Goal: Information Seeking & Learning: Learn about a topic

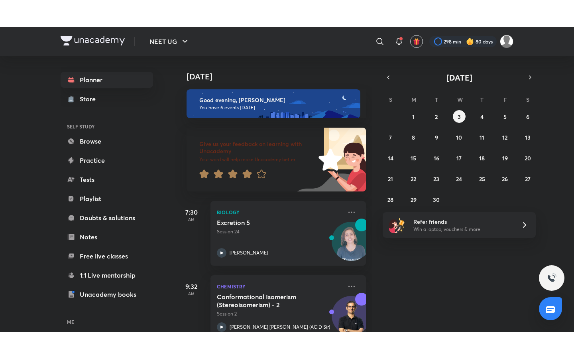
scroll to position [317, 0]
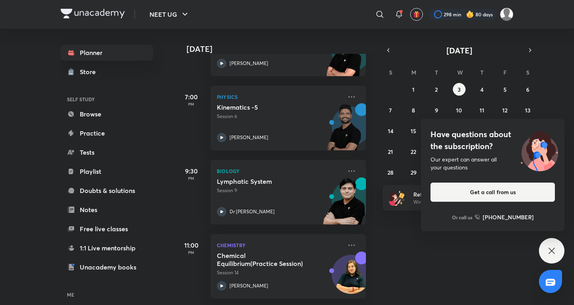
click at [554, 245] on div "Have questions about the subscription? Our expert can answer all your questions…" at bounding box center [552, 251] width 26 height 26
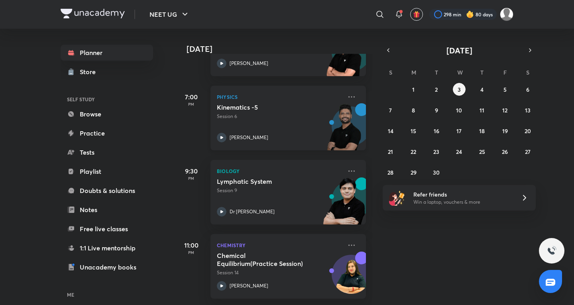
click at [314, 113] on p "Session 6" at bounding box center [279, 116] width 125 height 7
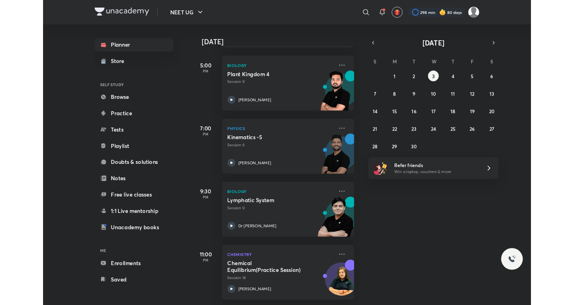
scroll to position [263, 0]
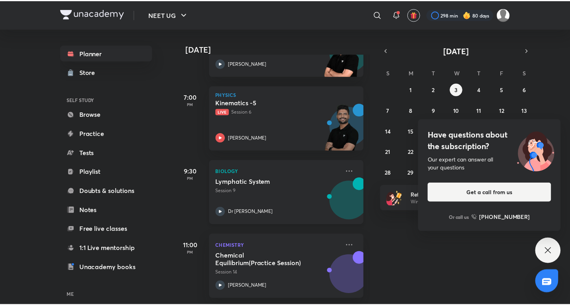
scroll to position [317, 0]
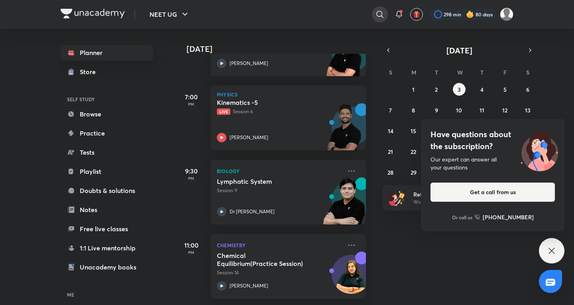
click at [382, 12] on icon at bounding box center [380, 15] width 10 height 10
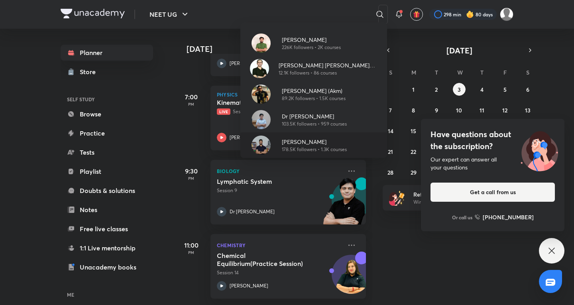
click at [318, 150] on p "178.5K followers • 1.3K courses" at bounding box center [314, 149] width 65 height 7
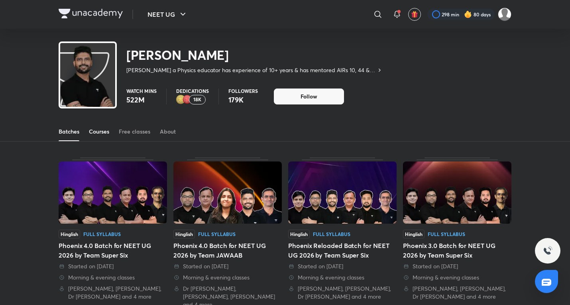
click at [109, 132] on div "Courses" at bounding box center [99, 132] width 20 height 8
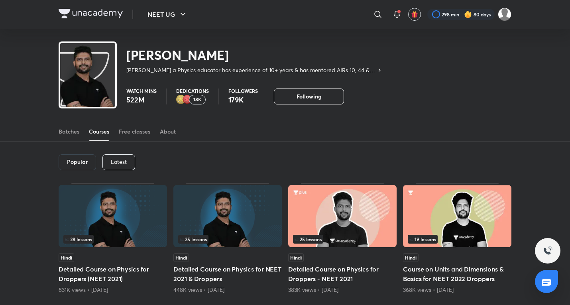
click at [125, 153] on div "Popular Latest" at bounding box center [285, 162] width 453 height 41
click at [123, 161] on p "Latest" at bounding box center [119, 162] width 16 height 6
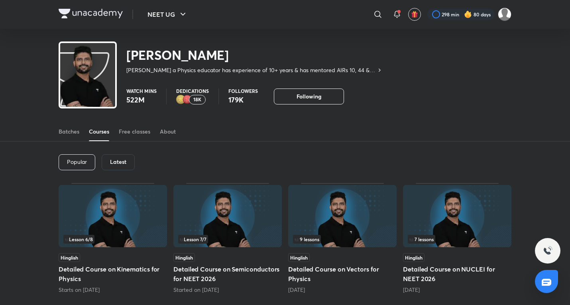
click at [152, 248] on div "Lesson 6 / 8" at bounding box center [113, 216] width 108 height 63
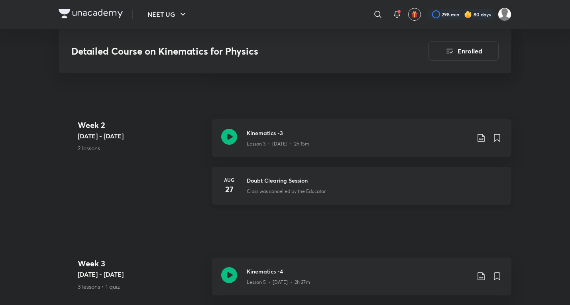
scroll to position [665, 0]
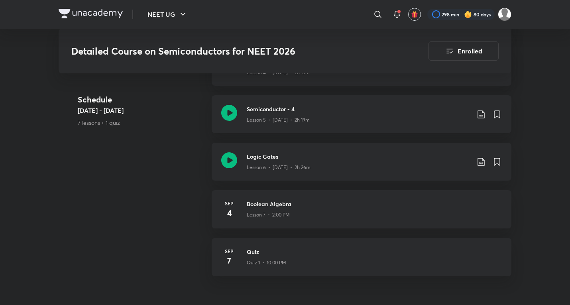
scroll to position [481, 0]
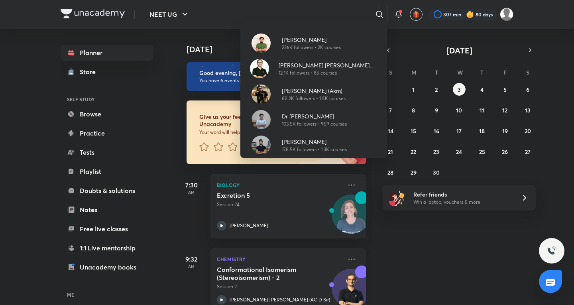
drag, startPoint x: 368, startPoint y: 269, endPoint x: 356, endPoint y: 268, distance: 12.0
click at [367, 268] on div "Pranav Pundarik 226K followers • 2K courses Ajit Chandra Divedi (ACiD Sir) 12.1…" at bounding box center [287, 152] width 574 height 305
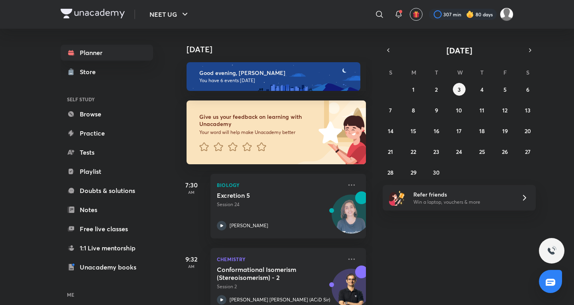
click at [450, 287] on div "Today Good evening, Kushagra You have 6 events today Give us your feedback on l…" at bounding box center [373, 167] width 397 height 276
click at [415, 94] on button "1" at bounding box center [413, 89] width 13 height 13
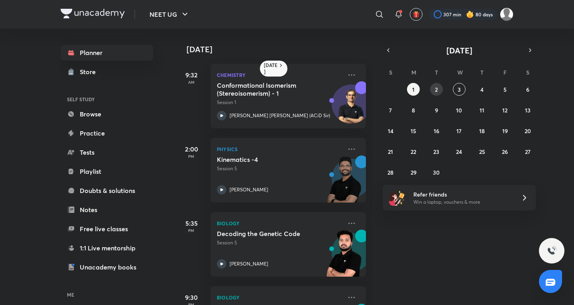
click at [437, 95] on button "2" at bounding box center [436, 89] width 13 height 13
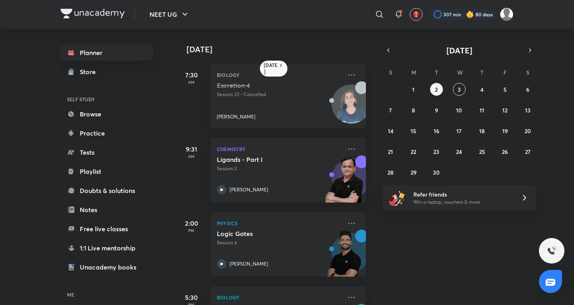
click at [287, 224] on p "Physics" at bounding box center [279, 223] width 125 height 10
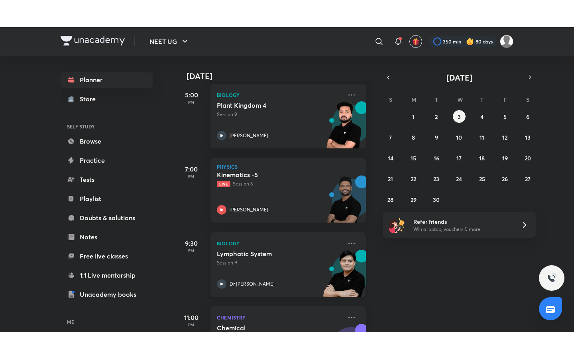
scroll to position [266, 0]
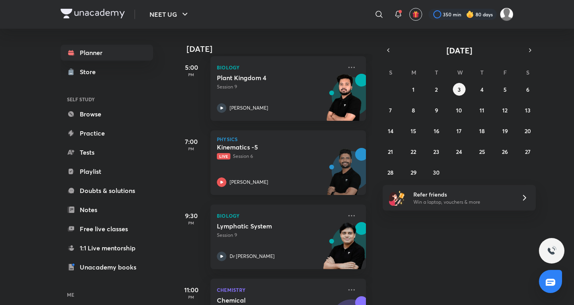
click at [254, 165] on div "Kinematics -5 Live Session 6 Prateek Jain" at bounding box center [279, 165] width 125 height 44
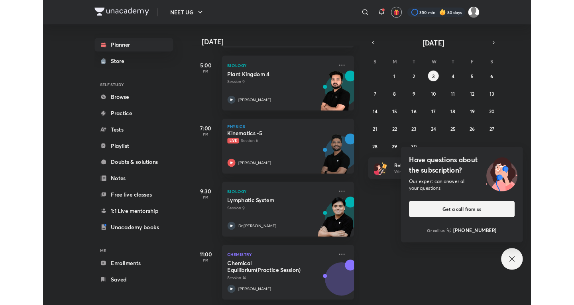
scroll to position [263, 0]
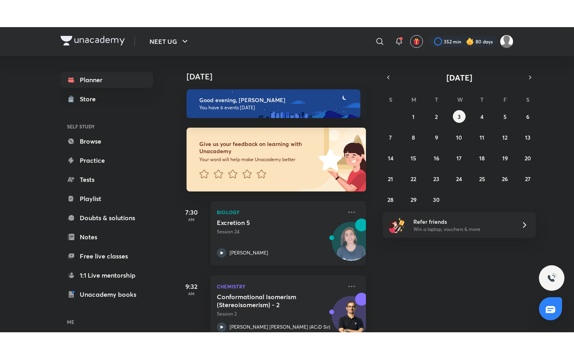
scroll to position [317, 0]
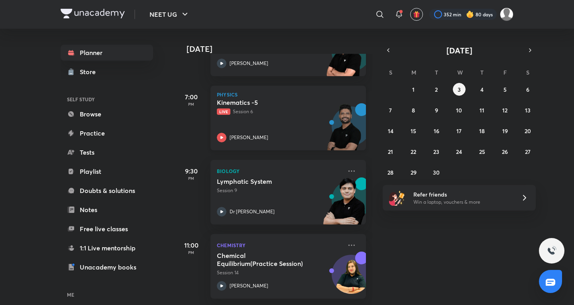
click at [242, 108] on p "Live Session 6" at bounding box center [279, 111] width 125 height 7
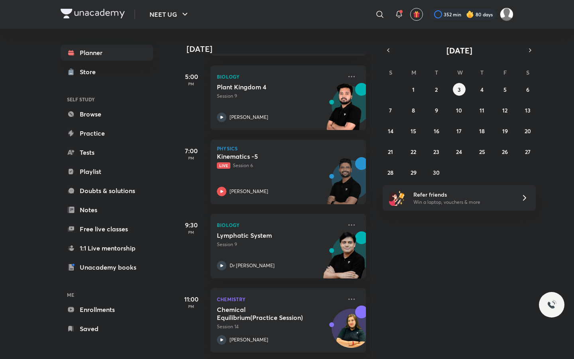
scroll to position [263, 0]
